Goal: Task Accomplishment & Management: Complete application form

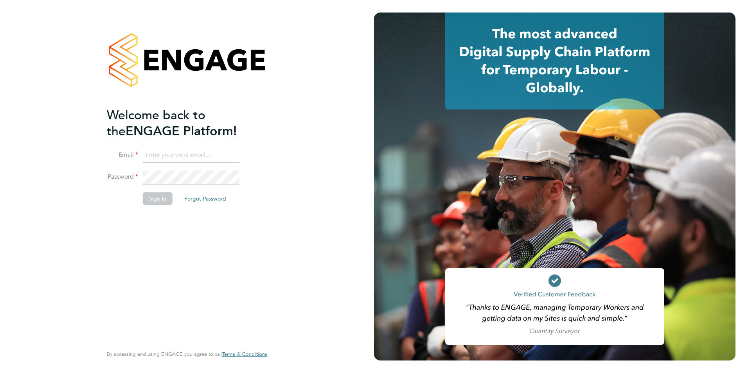
type input "iblackhall@skilledcareers.co.uk"
click at [130, 246] on div "Welcome back to the ENGAGE Platform! Email iblackhall@skilledcareers.co.uk Pass…" at bounding box center [183, 225] width 153 height 237
click at [153, 204] on button "Sign In" at bounding box center [158, 199] width 30 height 13
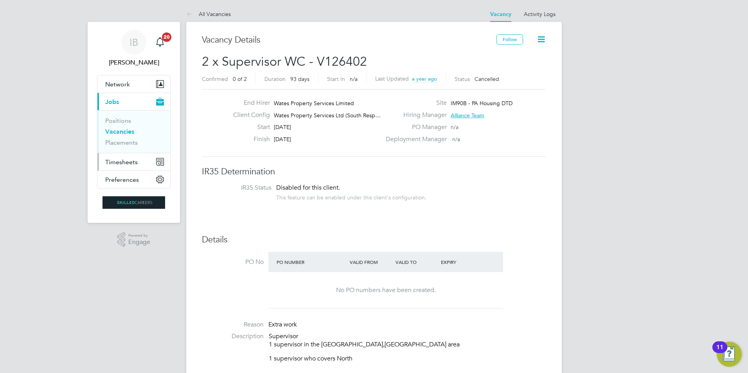
click at [121, 166] on button "Timesheets" at bounding box center [133, 161] width 73 height 17
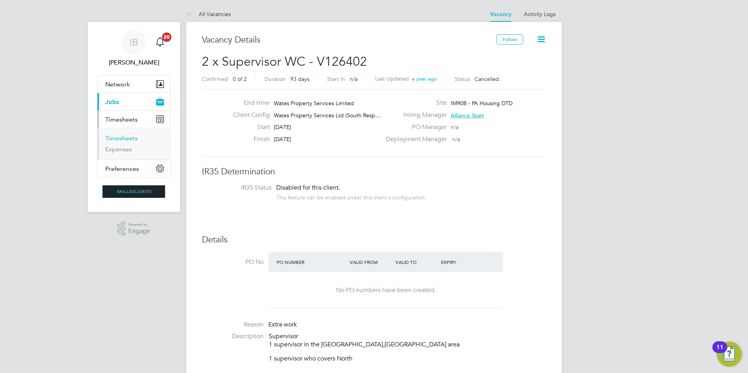
click at [130, 140] on link "Timesheets" at bounding box center [121, 138] width 32 height 7
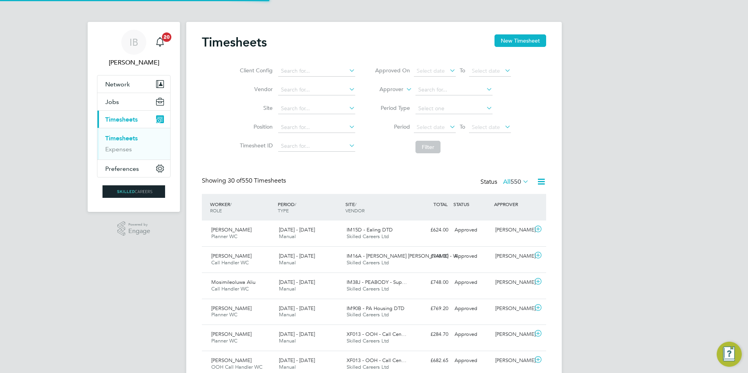
scroll to position [4, 4]
click at [513, 42] on button "New Timesheet" at bounding box center [521, 40] width 52 height 13
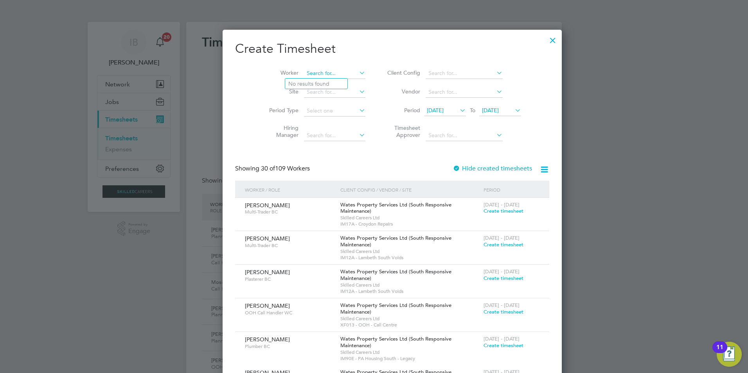
click at [307, 72] on input at bounding box center [334, 73] width 61 height 11
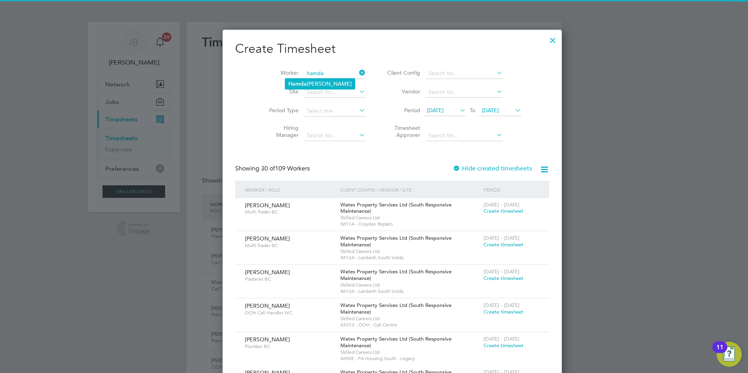
click at [320, 83] on li "[PERSON_NAME]" at bounding box center [320, 84] width 70 height 11
type input "[PERSON_NAME]"
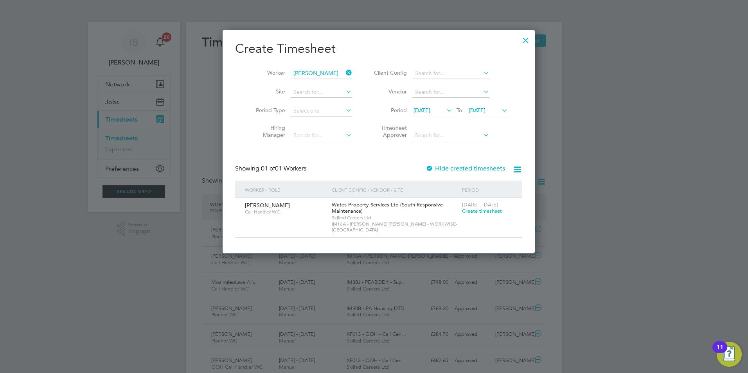
click at [472, 211] on span "Create timesheet" at bounding box center [482, 211] width 40 height 7
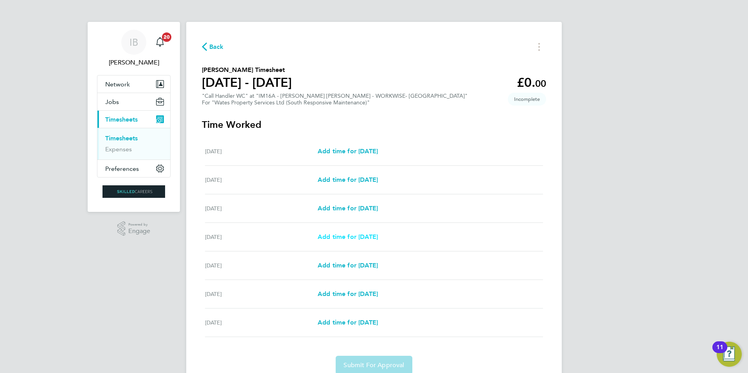
click at [353, 233] on link "Add time for [DATE]" at bounding box center [348, 237] width 60 height 9
select select "30"
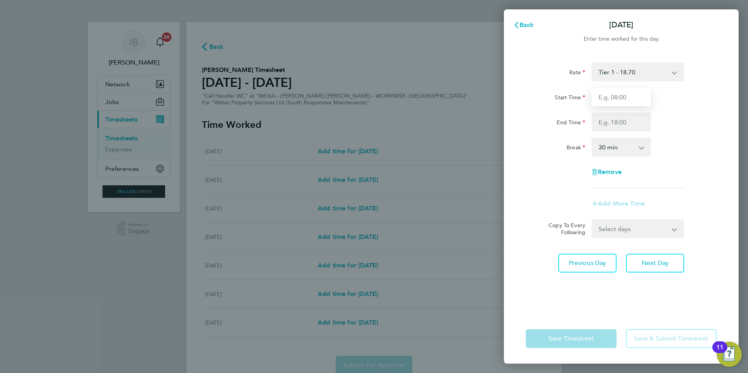
click at [617, 97] on input "Start Time" at bounding box center [622, 97] width 60 height 19
type input "08:00"
type input "17:00"
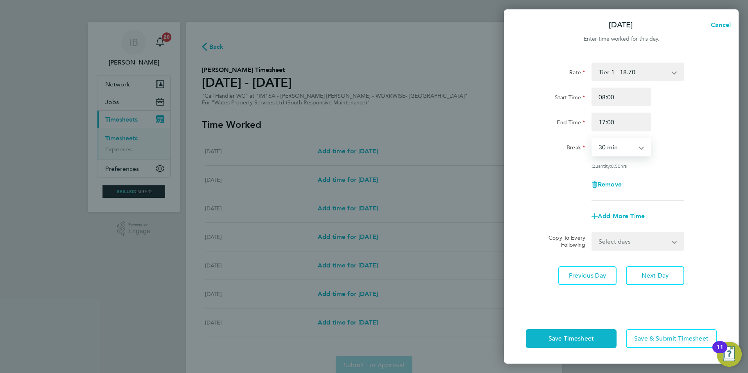
click at [621, 142] on select "0 min 15 min 30 min 45 min 60 min 75 min 90 min" at bounding box center [617, 147] width 49 height 17
select select "60"
click at [593, 139] on select "0 min 15 min 30 min 45 min 60 min 75 min 90 min" at bounding box center [617, 147] width 49 height 17
click at [622, 241] on select "Select days Day [DATE] [DATE] [DATE]" at bounding box center [634, 241] width 82 height 17
select select "DAY"
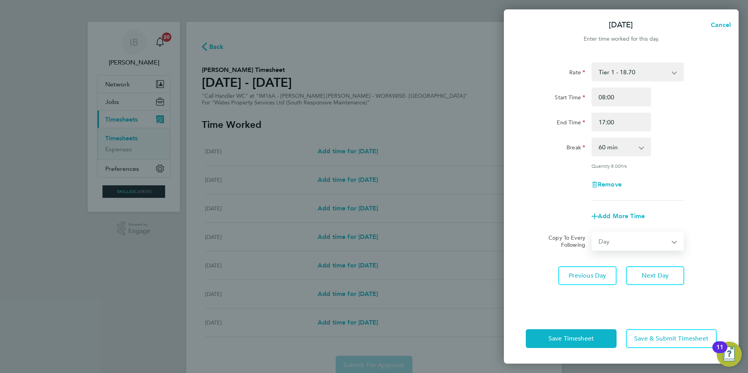
click at [593, 233] on select "Select days Day [DATE] [DATE] [DATE]" at bounding box center [634, 241] width 82 height 17
select select "[DATE]"
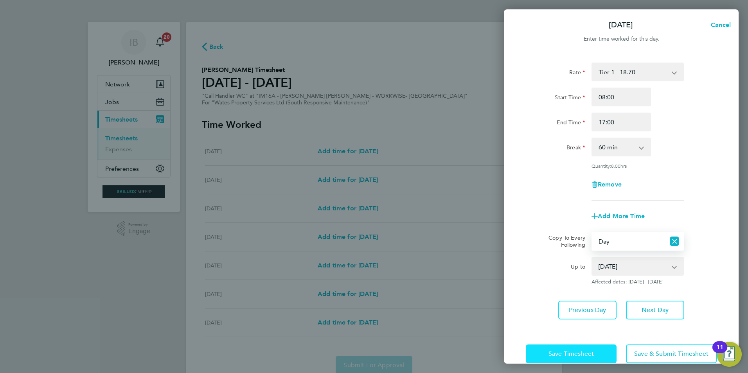
click at [595, 353] on button "Save Timesheet" at bounding box center [571, 354] width 91 height 19
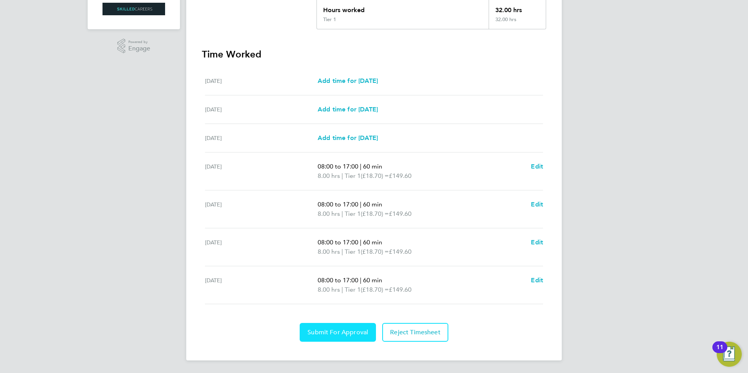
click at [349, 333] on span "Submit For Approval" at bounding box center [338, 333] width 61 height 8
